Goal: Find specific page/section: Find specific page/section

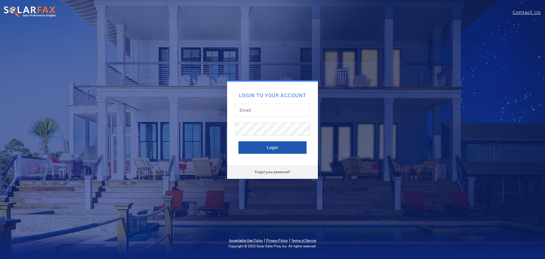
click at [267, 147] on button "Login" at bounding box center [273, 147] width 68 height 12
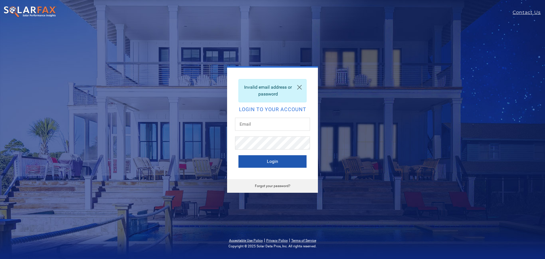
click at [269, 160] on button "Login" at bounding box center [273, 161] width 68 height 12
click at [271, 162] on button "Login" at bounding box center [273, 161] width 68 height 12
click at [276, 160] on button "Login" at bounding box center [273, 161] width 68 height 12
click at [261, 127] on input "text" at bounding box center [272, 124] width 75 height 13
click at [262, 122] on input "text" at bounding box center [272, 124] width 75 height 13
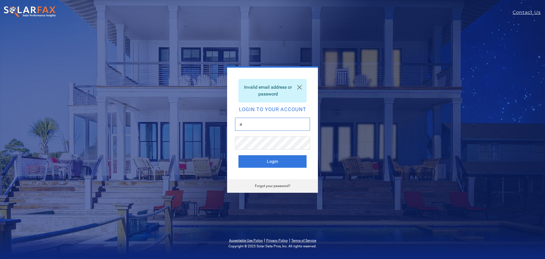
type input "[EMAIL_ADDRESS][DOMAIN_NAME]"
click at [276, 164] on button "Login" at bounding box center [273, 161] width 68 height 12
click at [272, 160] on button "Login" at bounding box center [273, 161] width 68 height 12
drag, startPoint x: 289, startPoint y: 126, endPoint x: 230, endPoint y: 121, distance: 59.5
click at [232, 122] on div "Invalid email address or password Login to your account [EMAIL_ADDRESS][DOMAIN_…" at bounding box center [272, 123] width 91 height 111
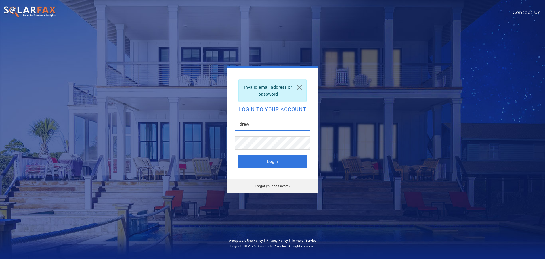
type input "[EMAIL_ADDRESS][DOMAIN_NAME]"
click at [270, 160] on button "Login" at bounding box center [273, 161] width 68 height 12
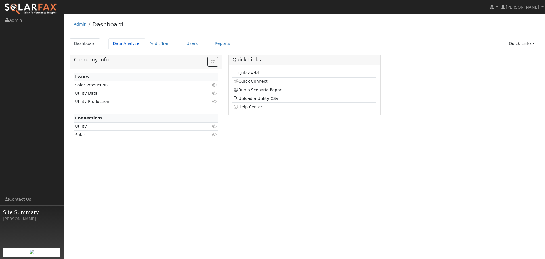
click at [123, 45] on link "Data Analyzer" at bounding box center [127, 43] width 37 height 11
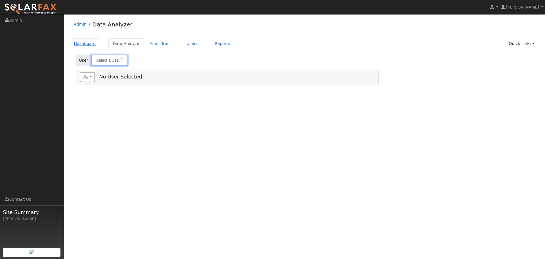
type input "[PERSON_NAME]"
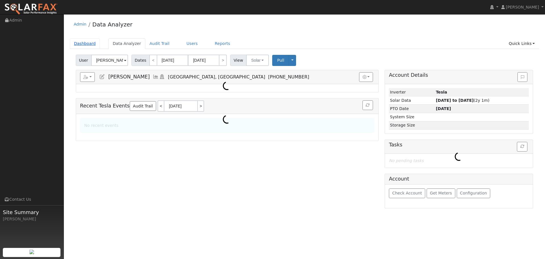
click at [87, 43] on link "Dashboard" at bounding box center [85, 43] width 30 height 11
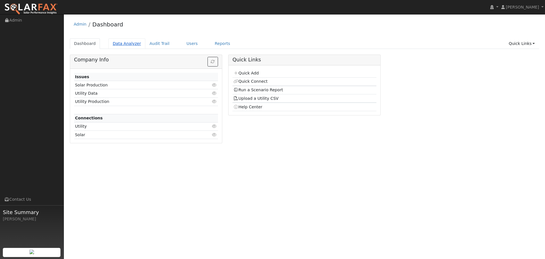
click at [116, 43] on link "Data Analyzer" at bounding box center [127, 43] width 37 height 11
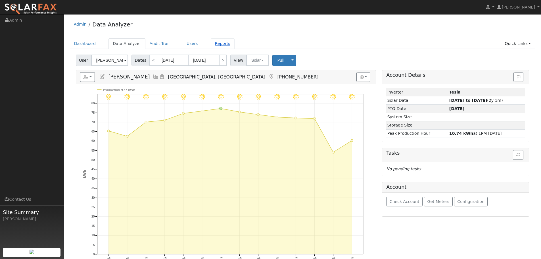
click at [211, 45] on link "Reports" at bounding box center [223, 43] width 24 height 11
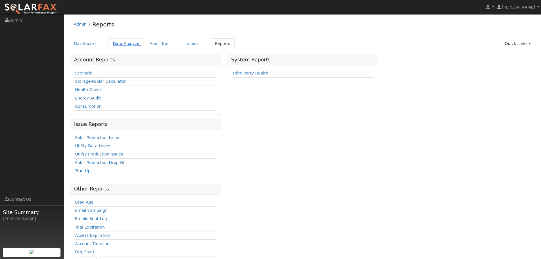
click at [122, 43] on link "Data Analyzer" at bounding box center [127, 43] width 37 height 11
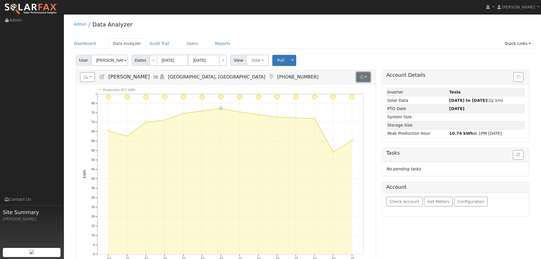
click at [367, 78] on button "button" at bounding box center [363, 77] width 14 height 10
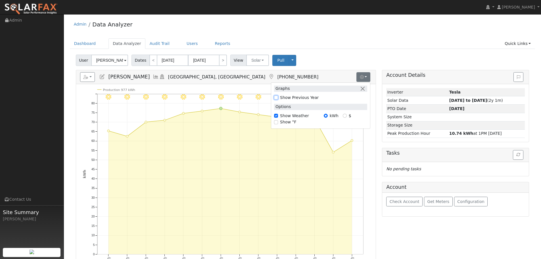
click at [277, 98] on input "Show Previous Year" at bounding box center [276, 97] width 4 height 4
checkbox input "true"
click at [364, 88] on button "button" at bounding box center [363, 88] width 6 height 6
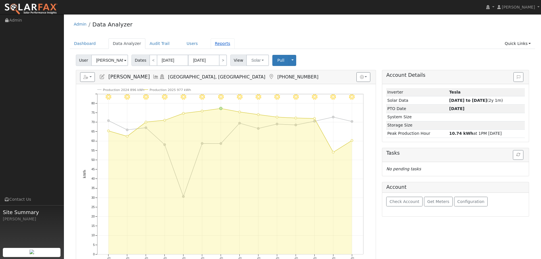
click at [216, 45] on link "Reports" at bounding box center [223, 43] width 24 height 11
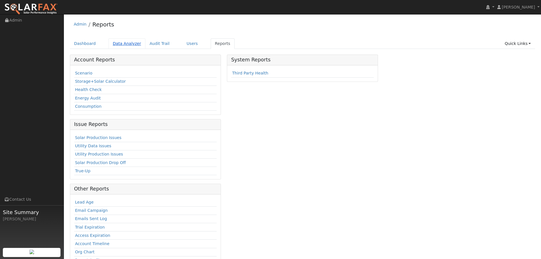
click at [118, 47] on link "Data Analyzer" at bounding box center [127, 43] width 37 height 11
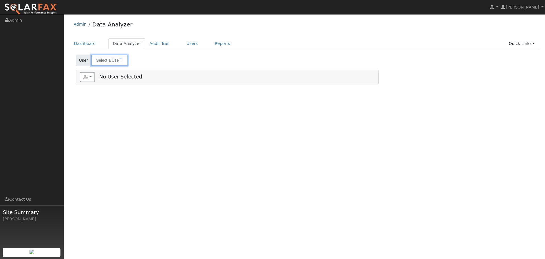
type input "Andrew Allanbeck"
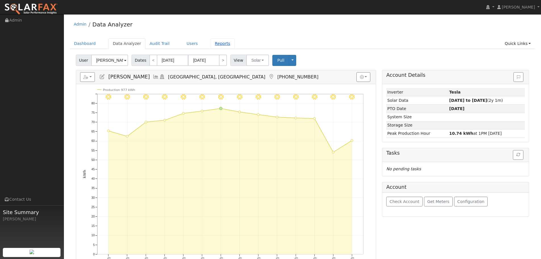
click at [211, 43] on link "Reports" at bounding box center [223, 43] width 24 height 11
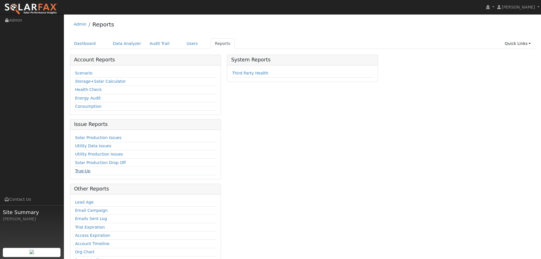
click at [82, 172] on link "True-Up" at bounding box center [82, 170] width 15 height 5
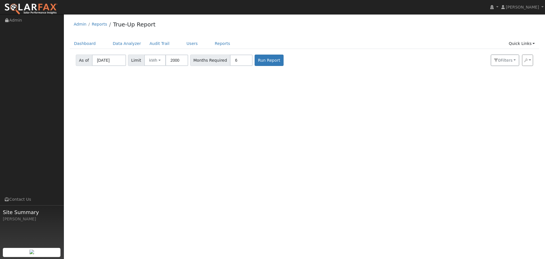
drag, startPoint x: 385, startPoint y: 0, endPoint x: 332, endPoint y: 94, distance: 108.1
click at [332, 94] on div "User Profile First name Last name Email Email Notifications No Emails No Emails…" at bounding box center [304, 136] width 481 height 245
